Goal: Information Seeking & Learning: Learn about a topic

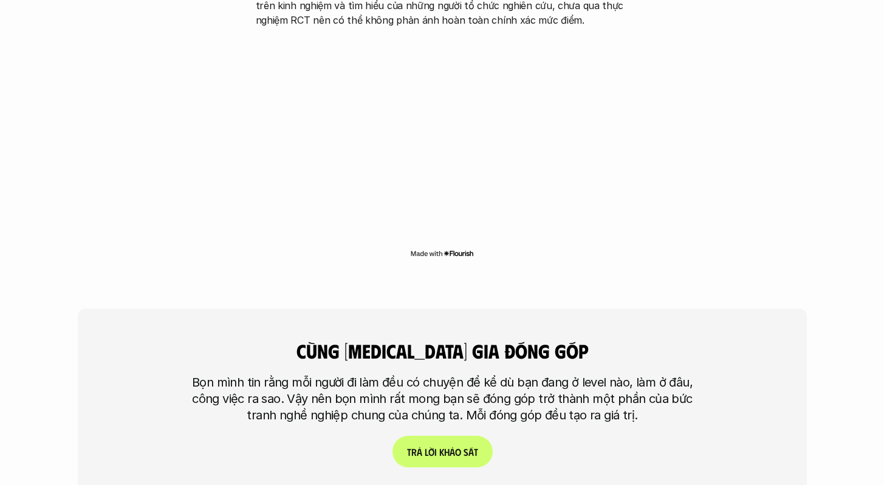
scroll to position [2753, 0]
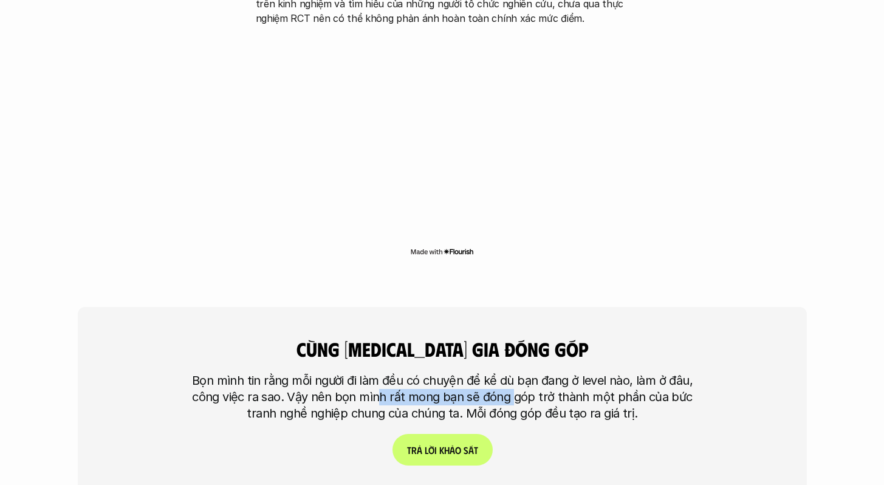
drag, startPoint x: 411, startPoint y: 320, endPoint x: 532, endPoint y: 319, distance: 121.5
click at [528, 372] on p "Bọn mình tin rằng mỗi người đi làm đều có chuyện để kể dù bạn đang ở level nào,…" at bounding box center [442, 396] width 516 height 49
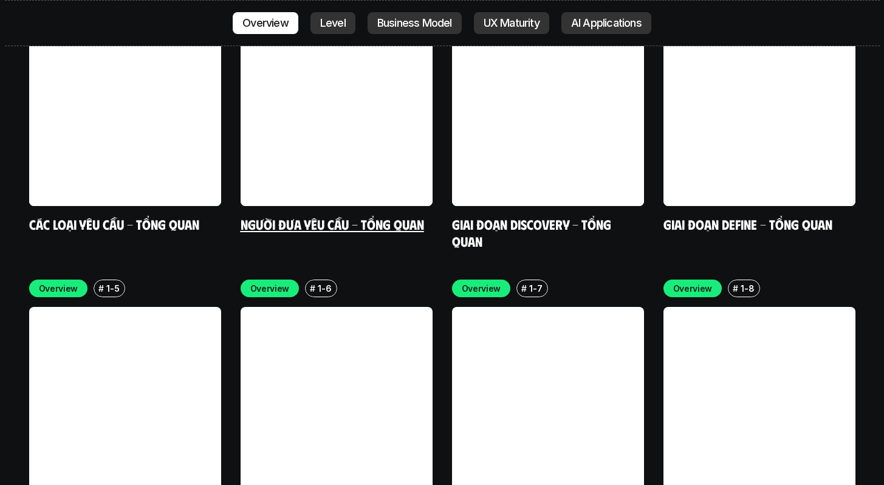
scroll to position [3633, 0]
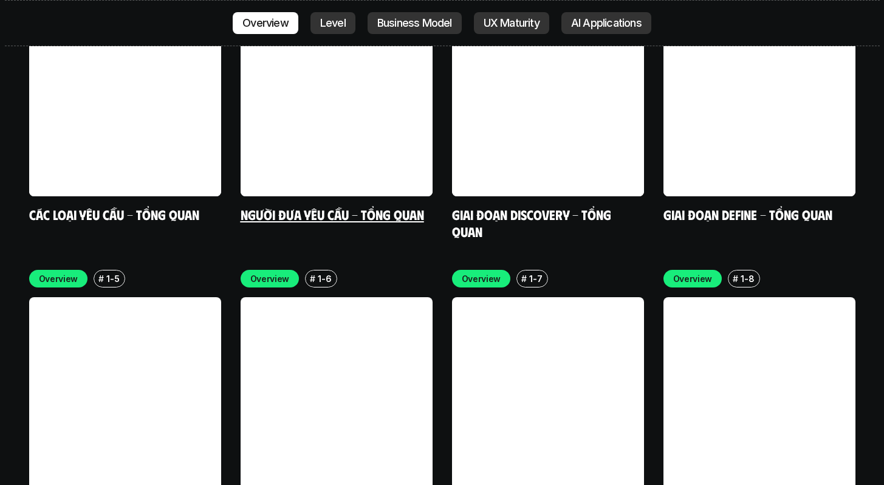
click at [341, 21] on link at bounding box center [337, 100] width 192 height 192
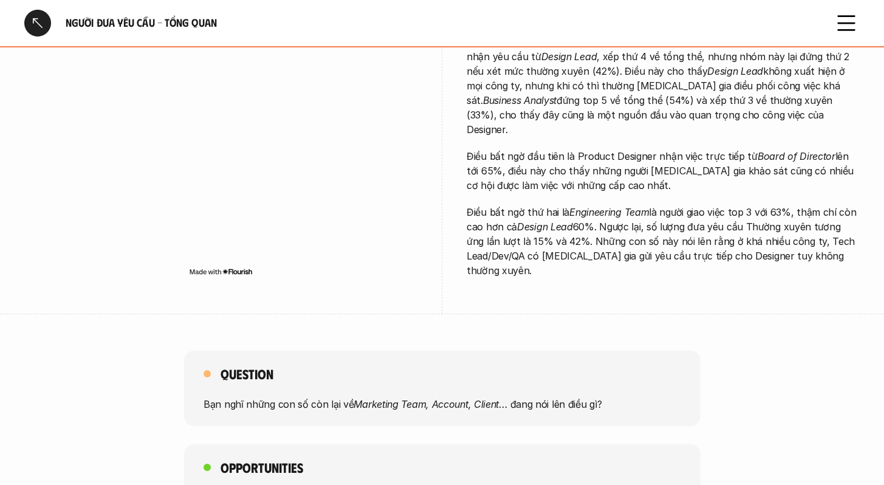
scroll to position [959, 0]
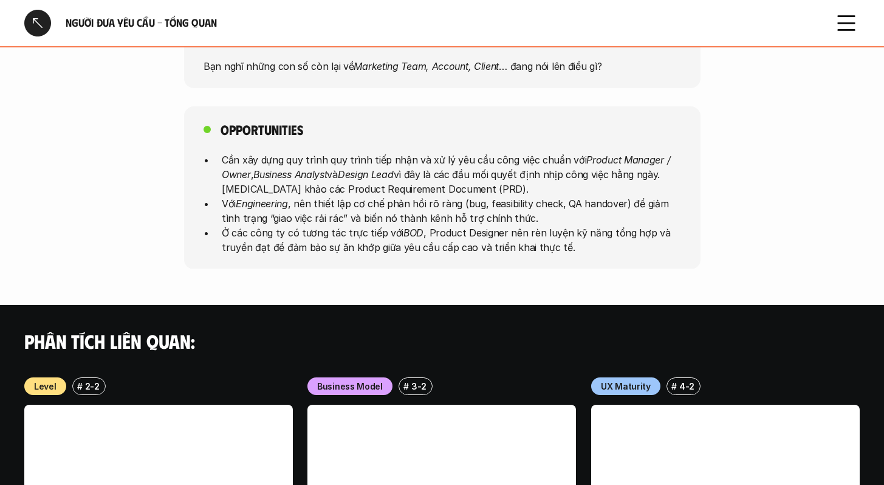
click at [42, 14] on div at bounding box center [37, 23] width 27 height 27
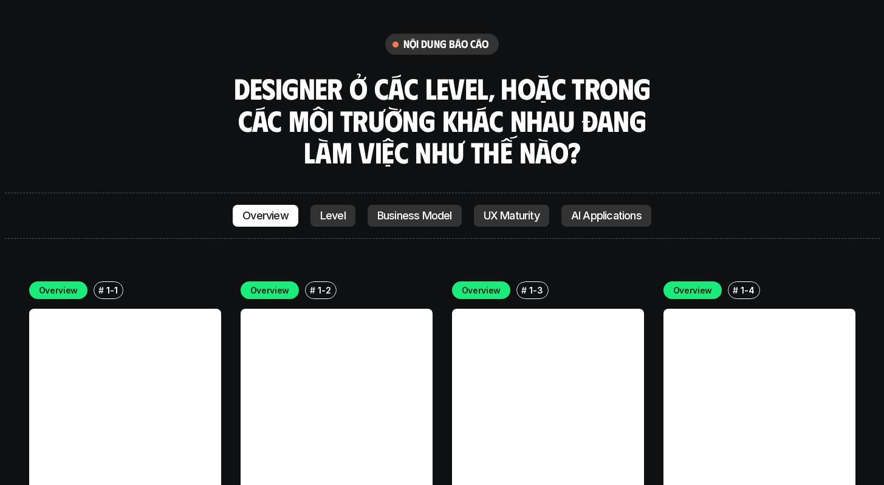
scroll to position [3249, 0]
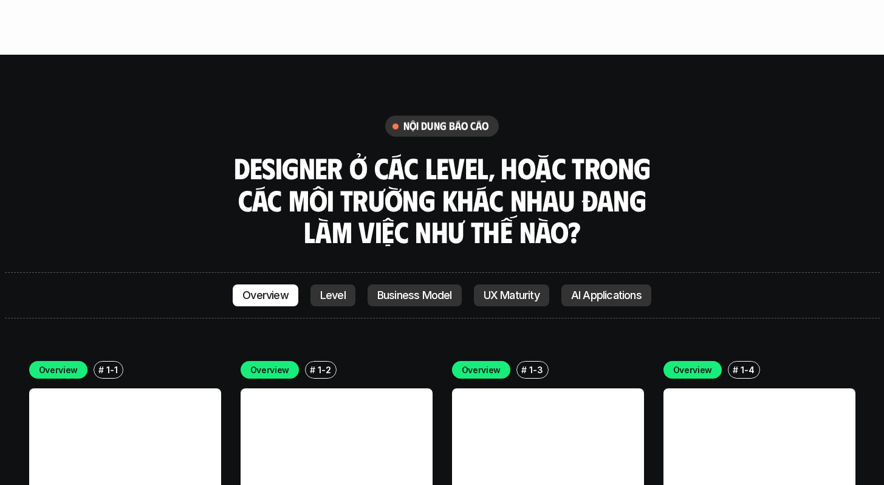
click at [414, 284] on link "Business Model" at bounding box center [414, 295] width 94 height 22
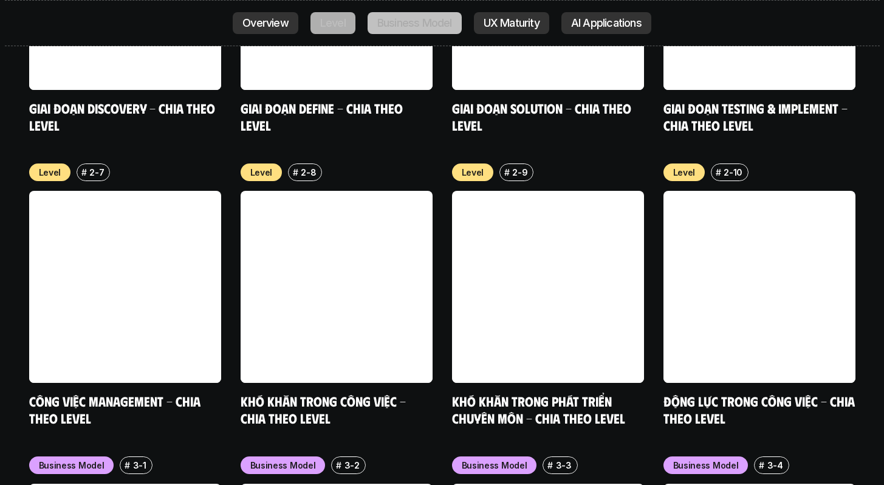
scroll to position [4147, 0]
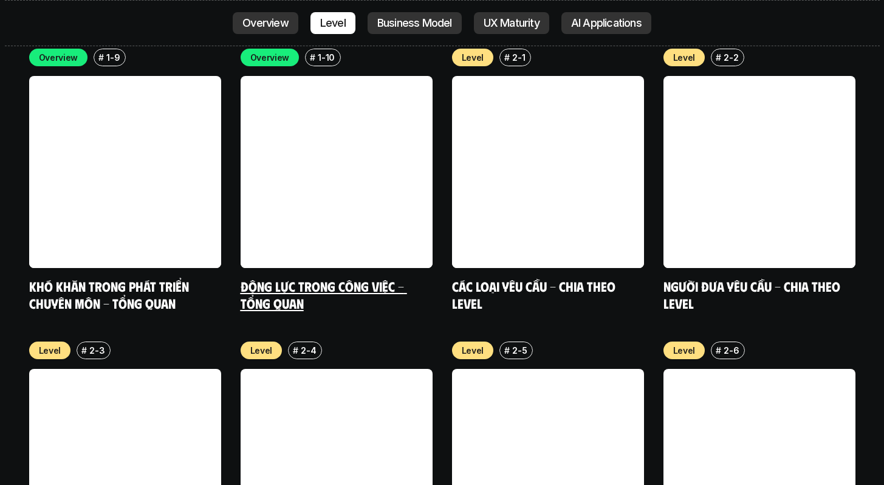
click at [273, 76] on link at bounding box center [337, 172] width 192 height 192
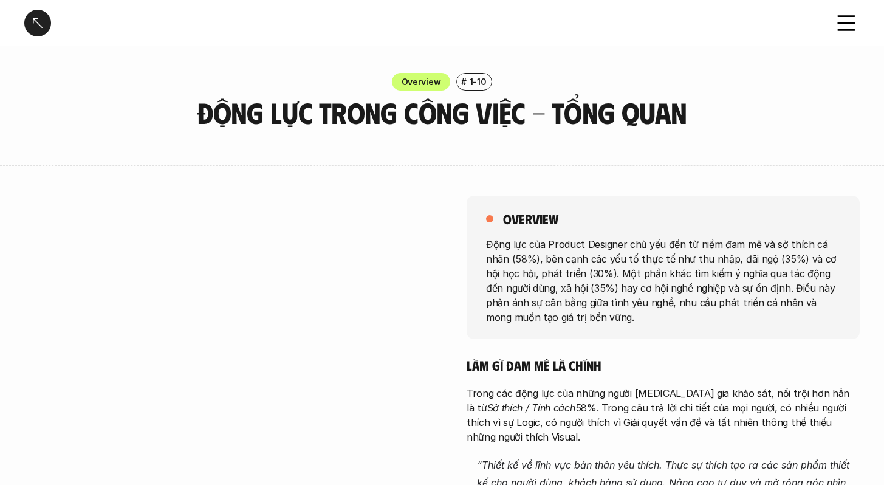
click at [40, 19] on div at bounding box center [37, 23] width 27 height 27
